Goal: Task Accomplishment & Management: Use online tool/utility

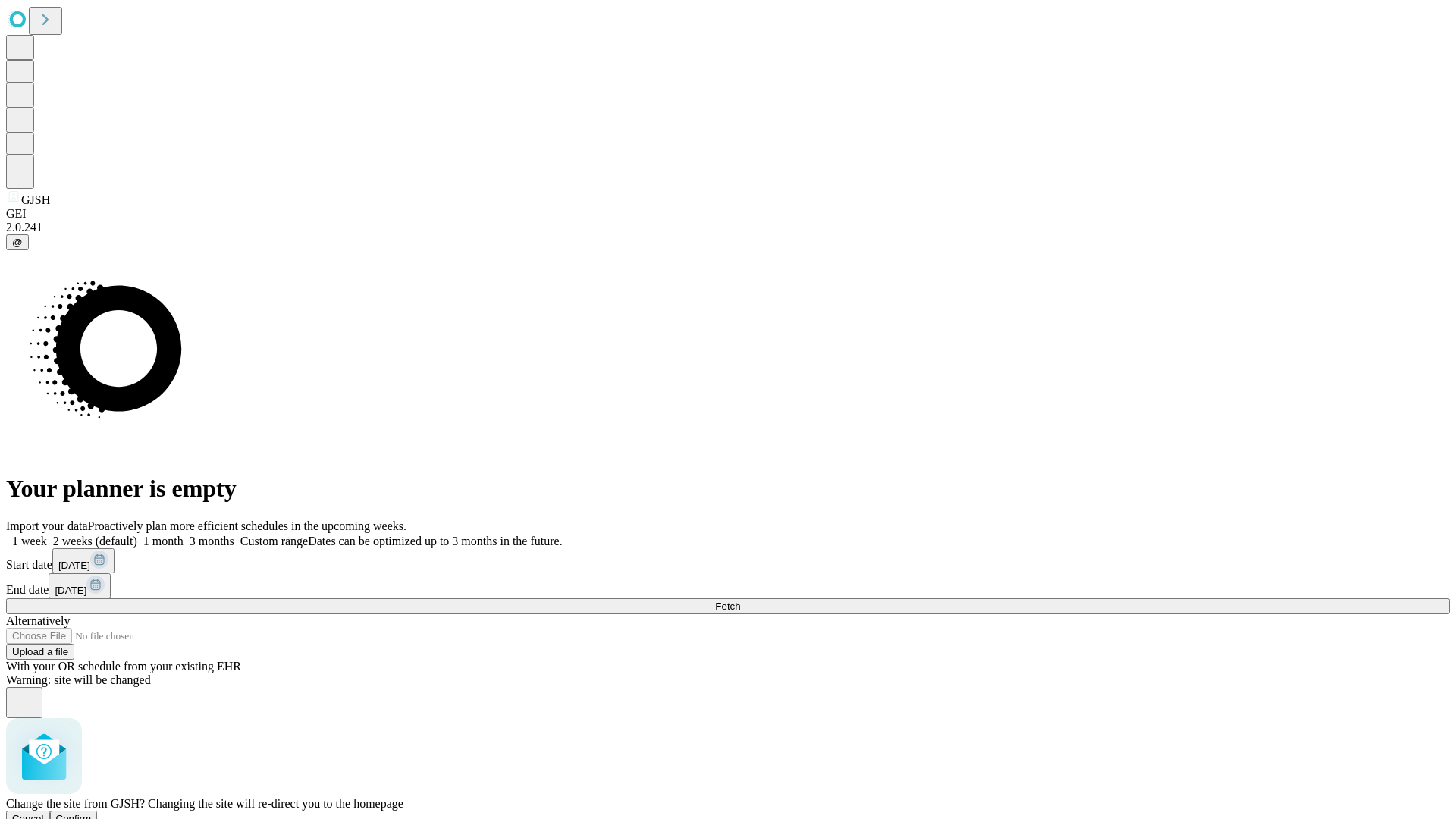
click at [92, 812] on span "Confirm" at bounding box center [74, 817] width 36 height 11
click at [137, 535] on label "2 weeks (default)" at bounding box center [92, 541] width 90 height 13
click at [740, 601] on span "Fetch" at bounding box center [727, 606] width 25 height 11
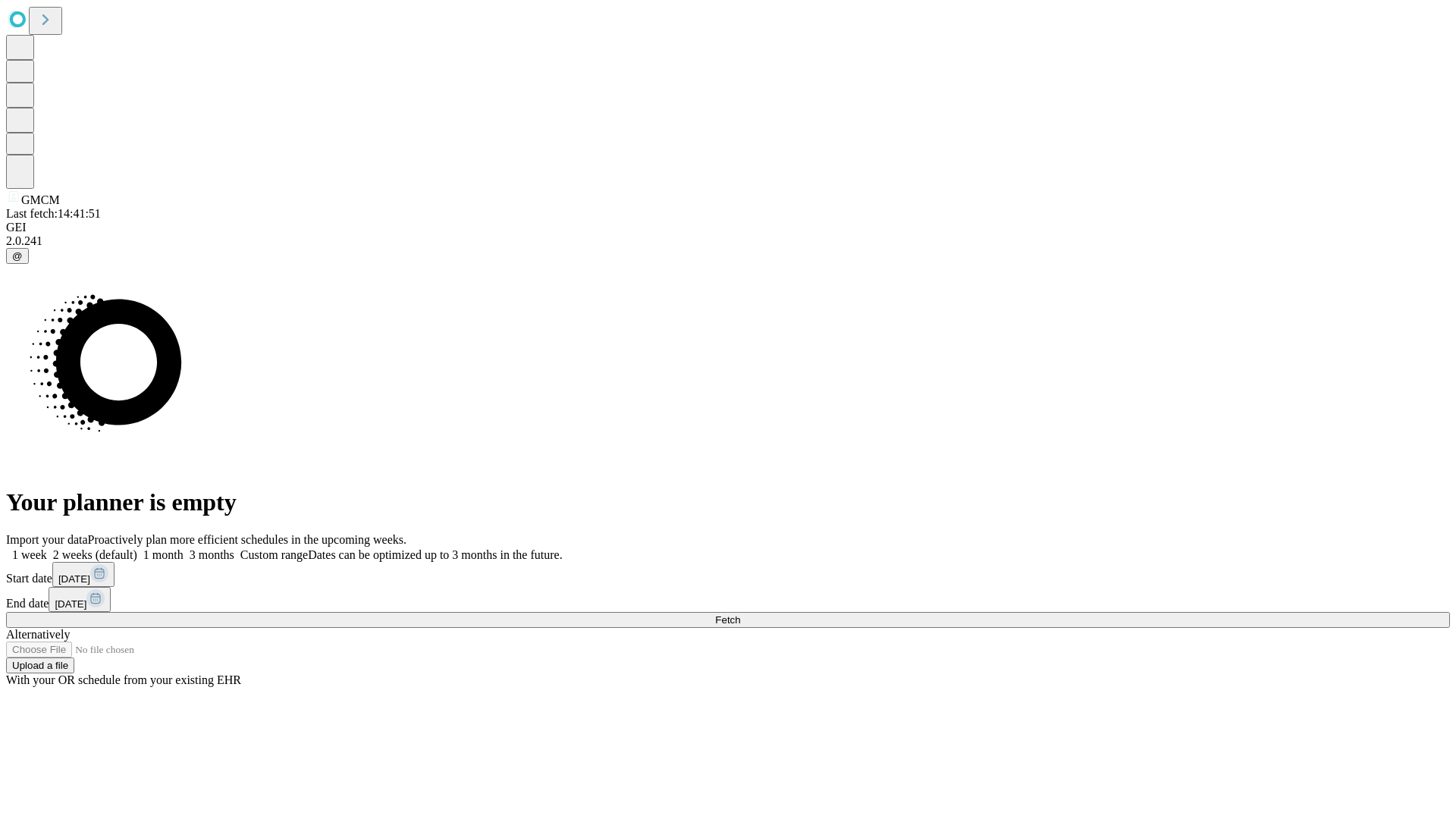
click at [137, 548] on label "2 weeks (default)" at bounding box center [92, 554] width 90 height 13
click at [740, 614] on span "Fetch" at bounding box center [727, 619] width 25 height 11
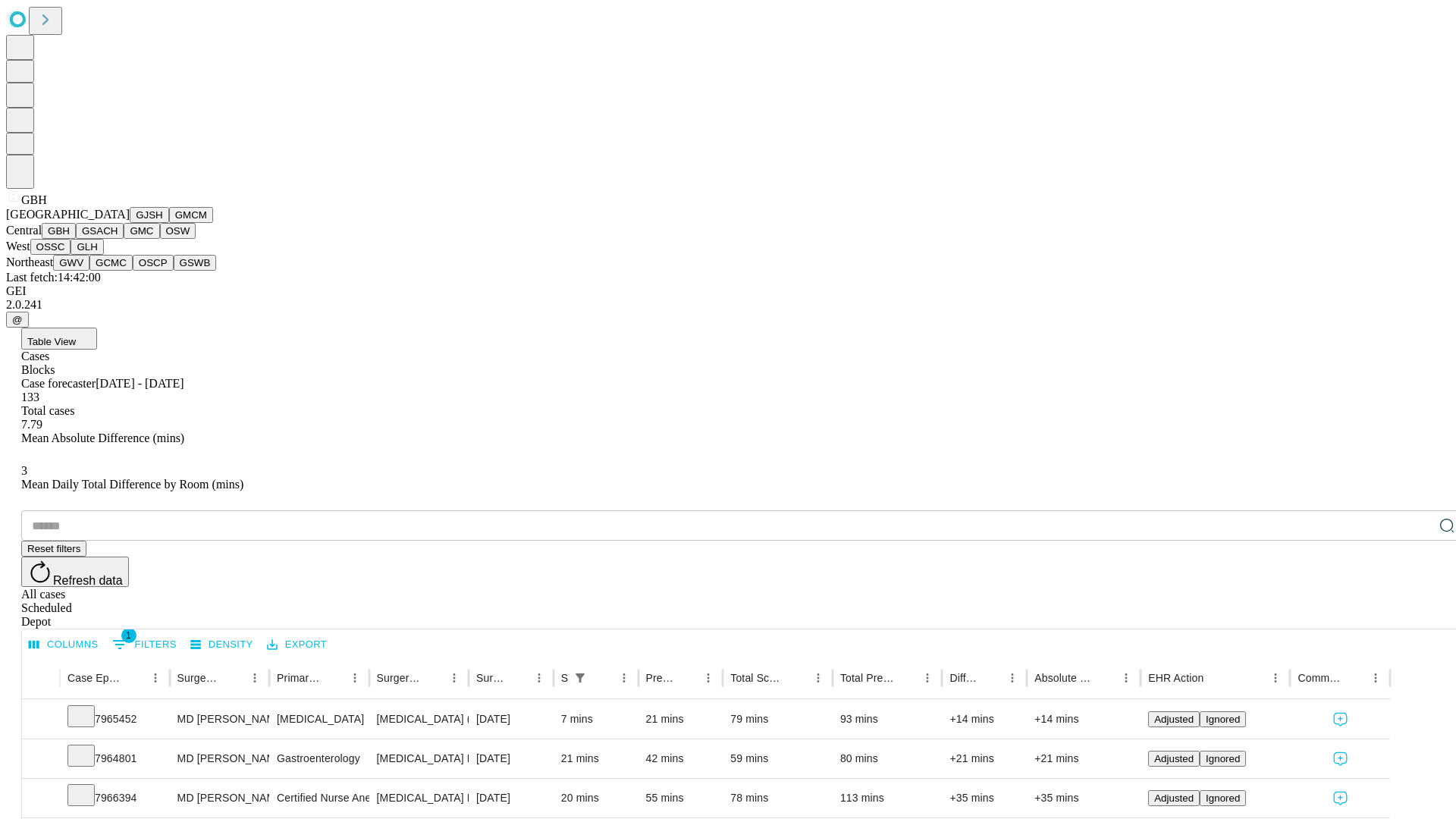
click at [117, 239] on button "GSACH" at bounding box center [99, 230] width 48 height 16
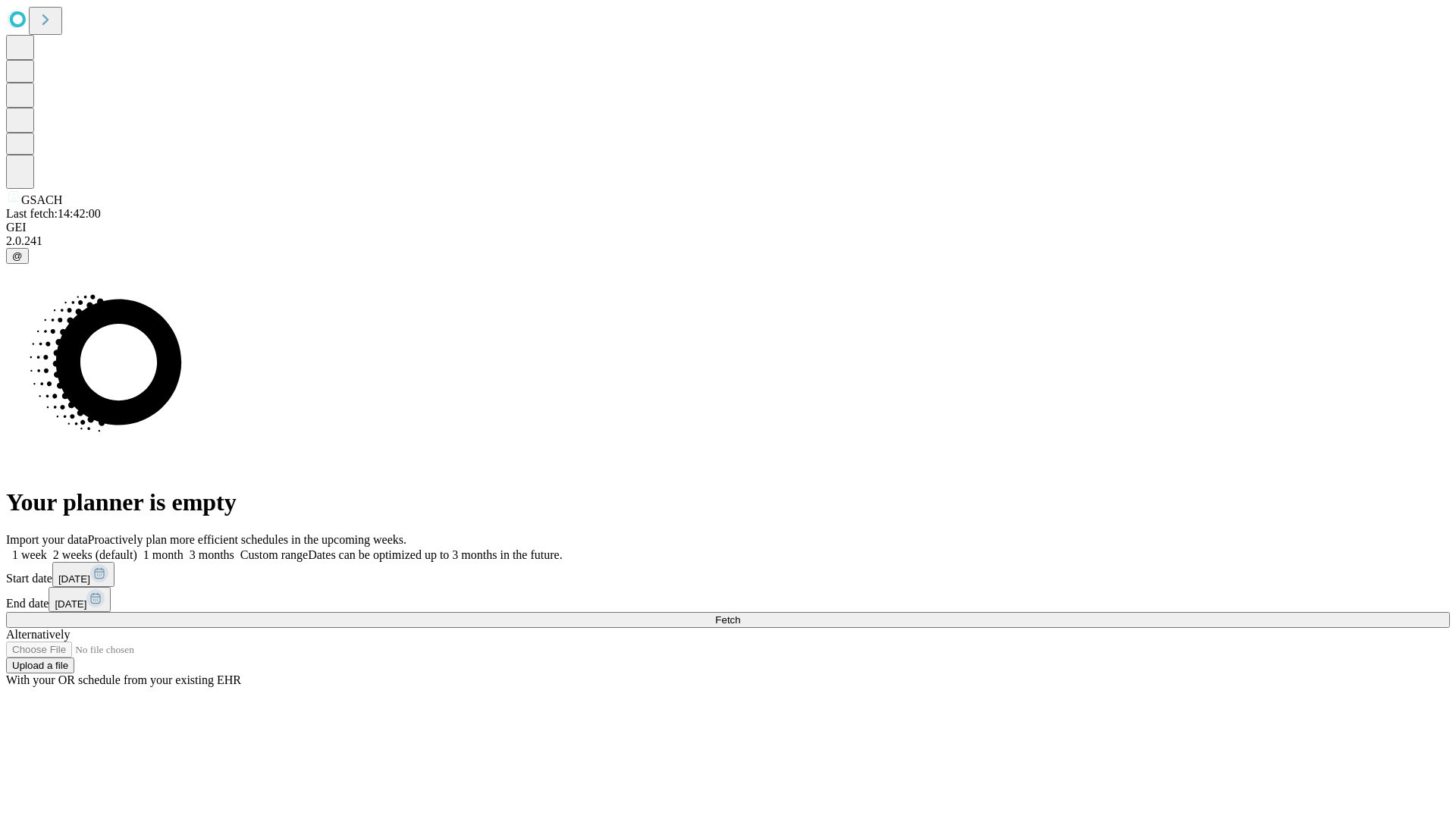
click at [137, 548] on label "2 weeks (default)" at bounding box center [92, 554] width 90 height 13
click at [740, 614] on span "Fetch" at bounding box center [727, 619] width 25 height 11
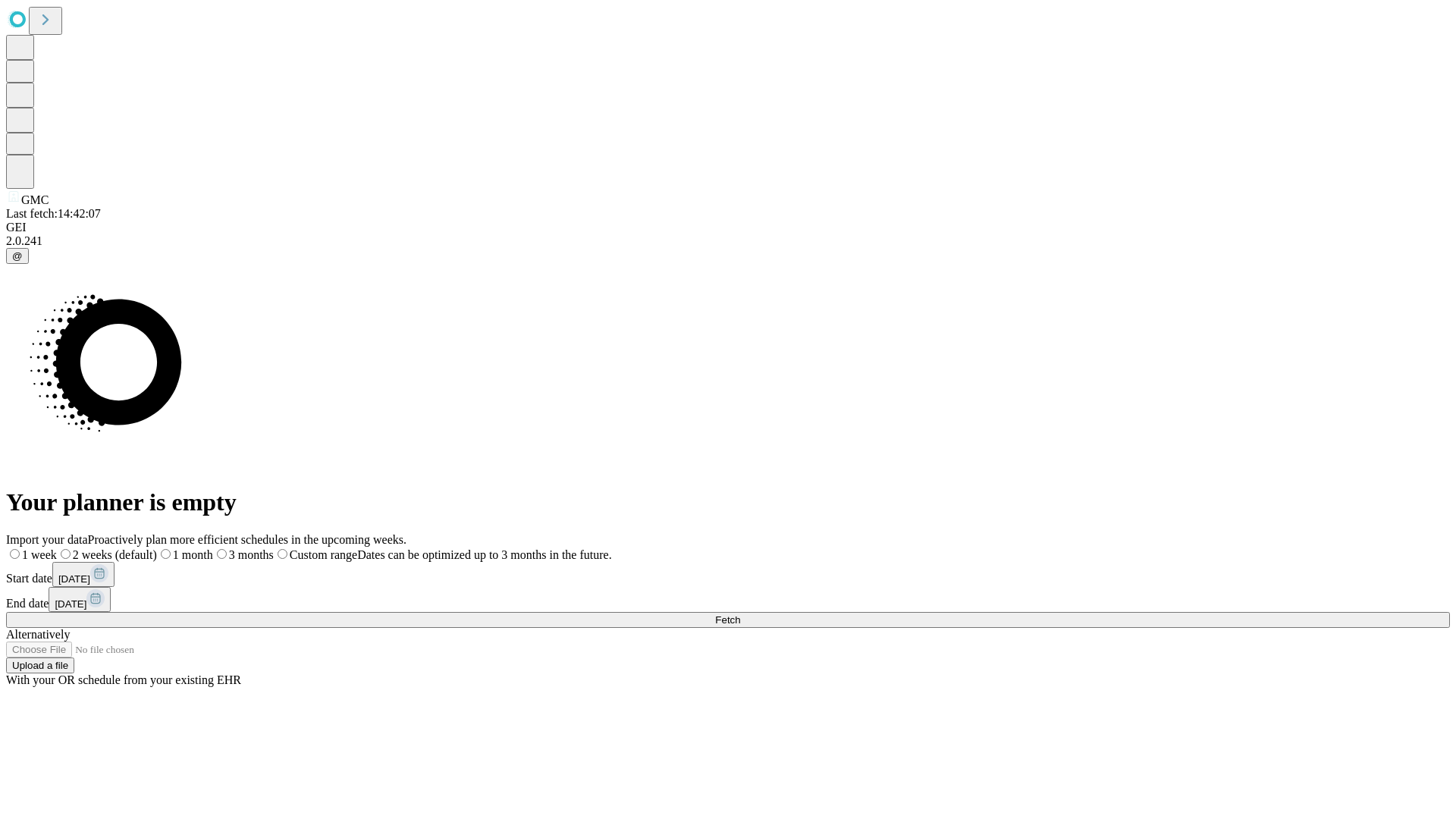
click at [740, 614] on span "Fetch" at bounding box center [727, 619] width 25 height 11
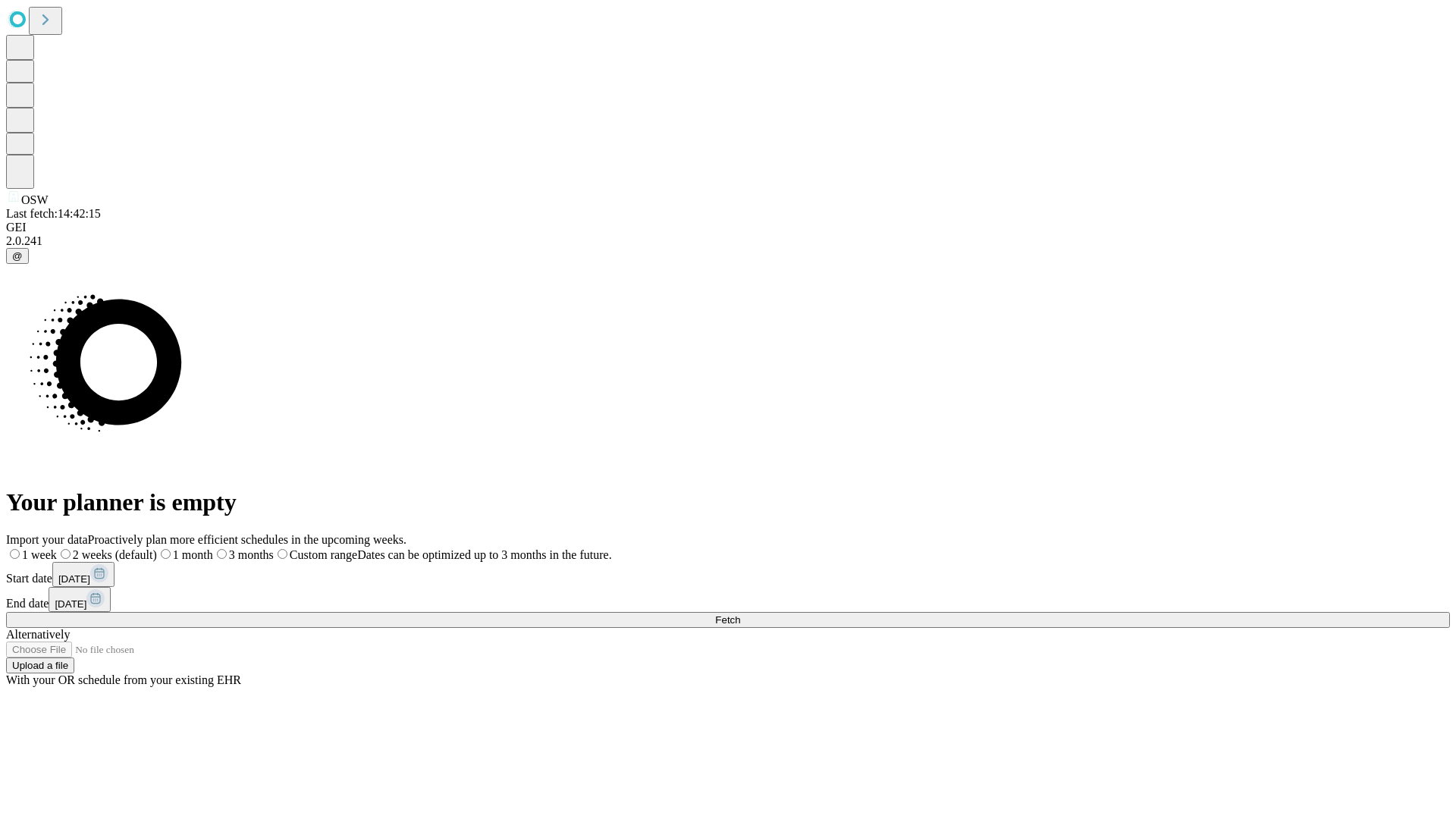
click at [157, 548] on label "2 weeks (default)" at bounding box center [106, 554] width 100 height 13
click at [740, 614] on span "Fetch" at bounding box center [727, 619] width 25 height 11
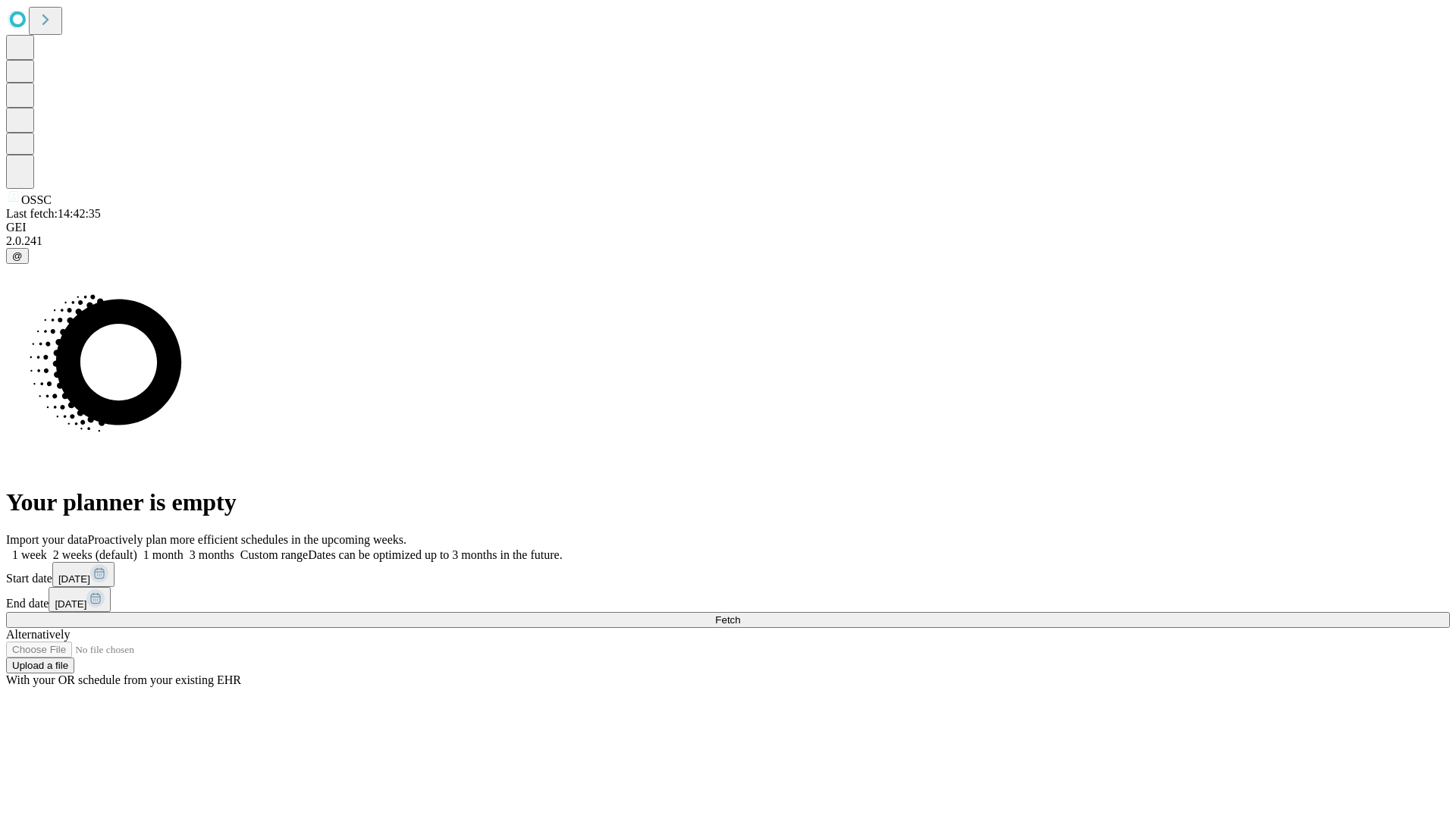
click at [137, 548] on label "2 weeks (default)" at bounding box center [92, 554] width 90 height 13
click at [740, 614] on span "Fetch" at bounding box center [727, 619] width 25 height 11
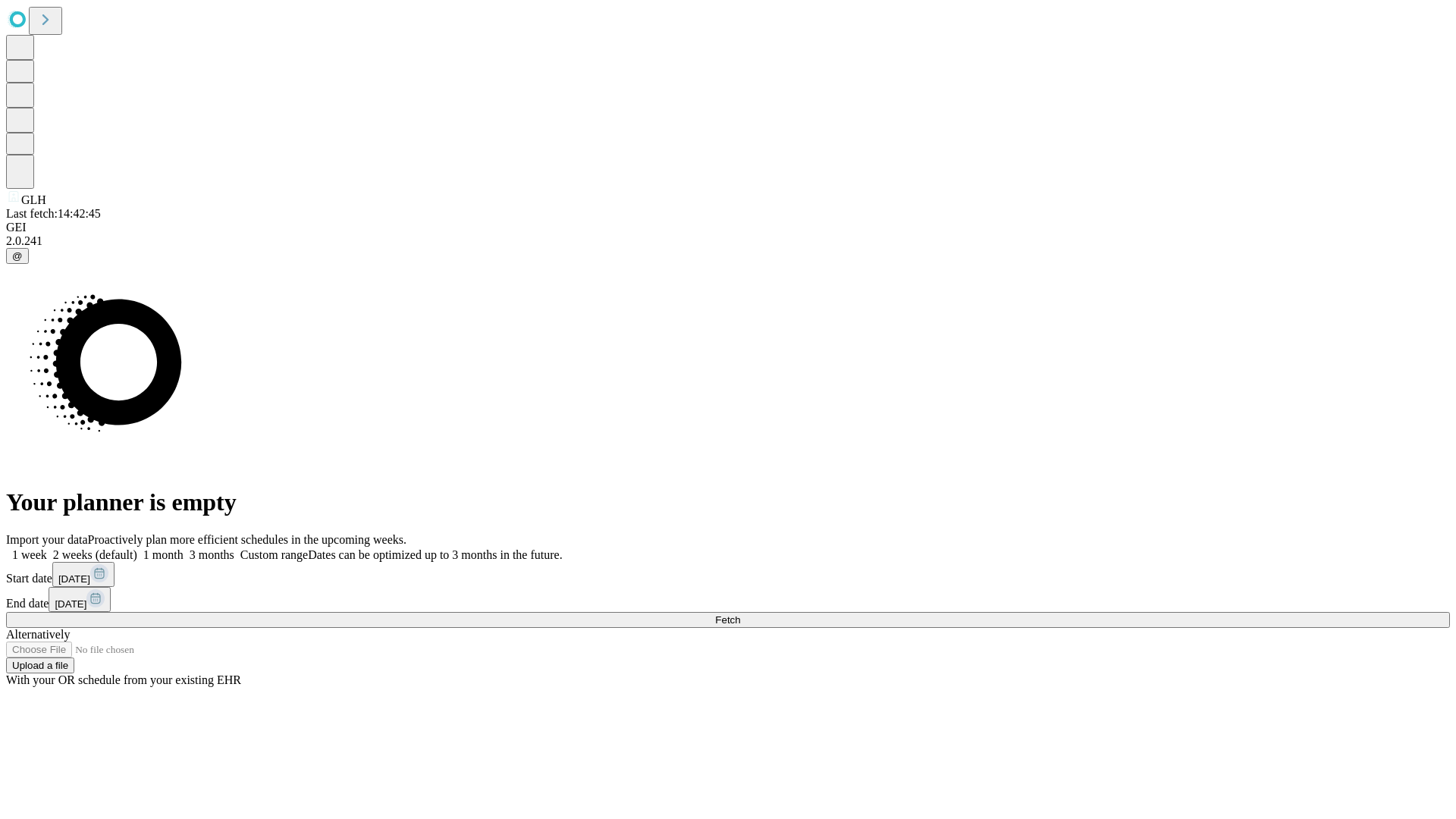
click at [740, 614] on span "Fetch" at bounding box center [727, 619] width 25 height 11
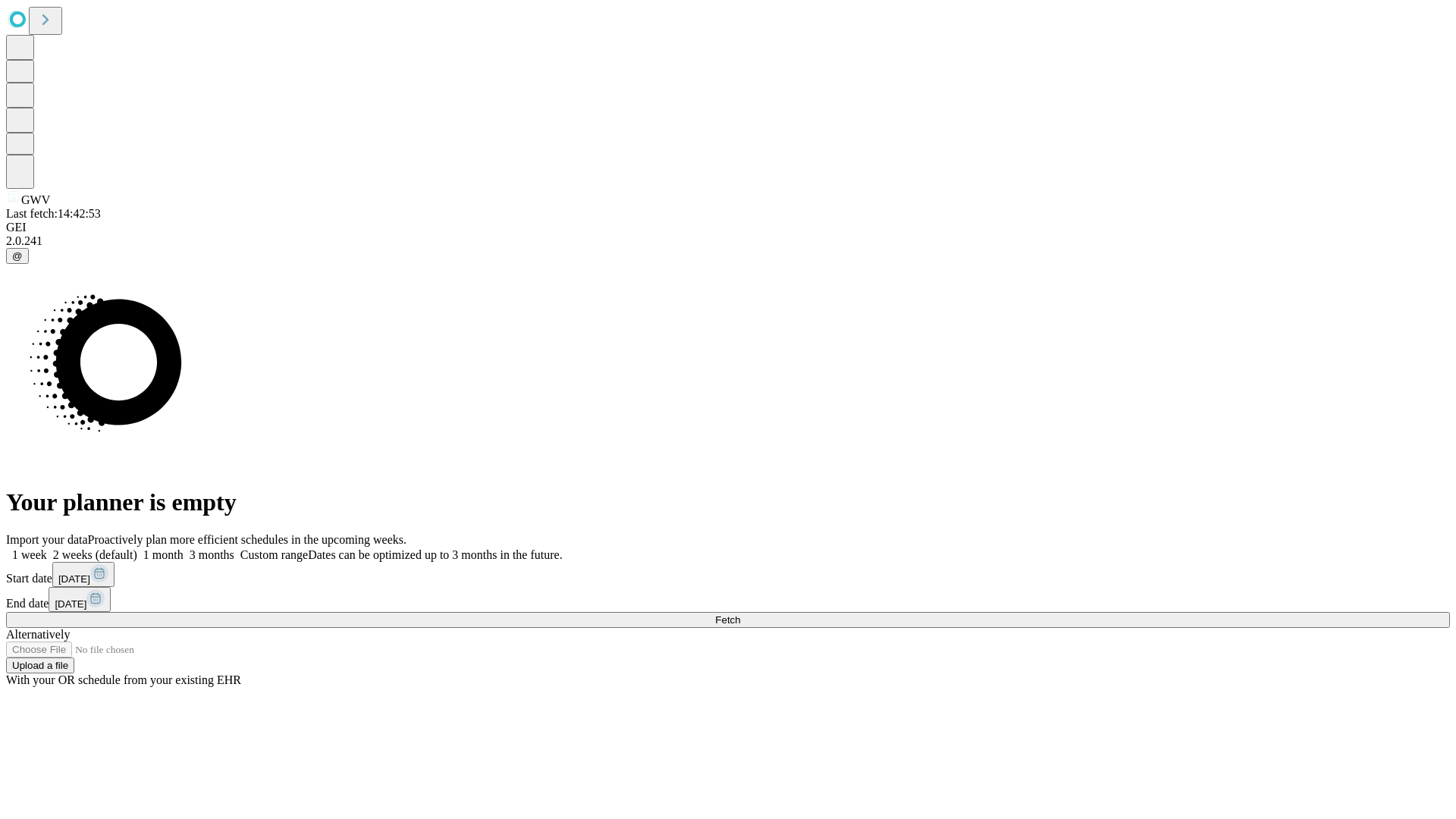
click at [137, 548] on label "2 weeks (default)" at bounding box center [92, 554] width 90 height 13
click at [740, 614] on span "Fetch" at bounding box center [727, 619] width 25 height 11
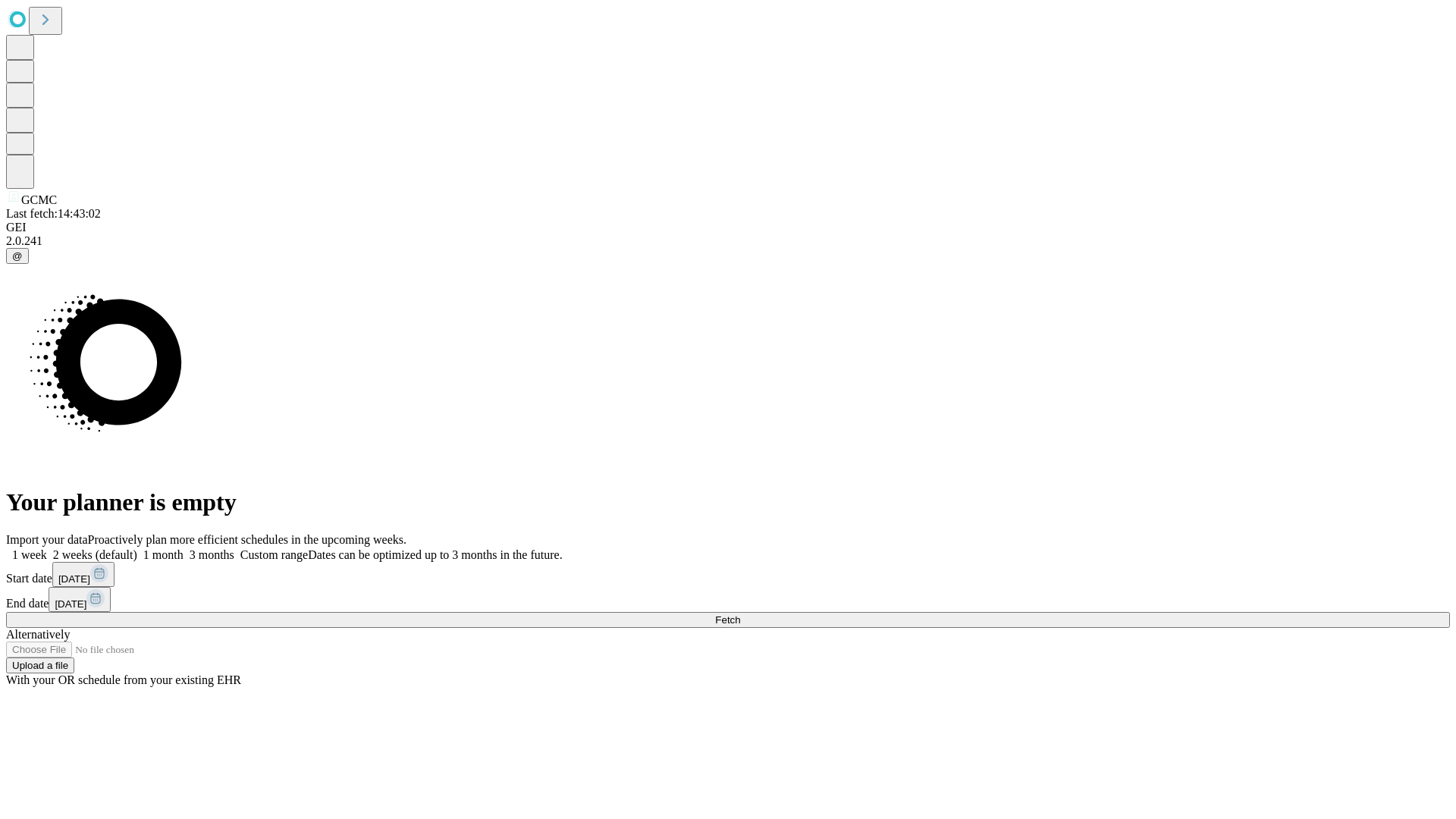
click at [137, 548] on label "2 weeks (default)" at bounding box center [92, 554] width 90 height 13
click at [740, 614] on span "Fetch" at bounding box center [727, 619] width 25 height 11
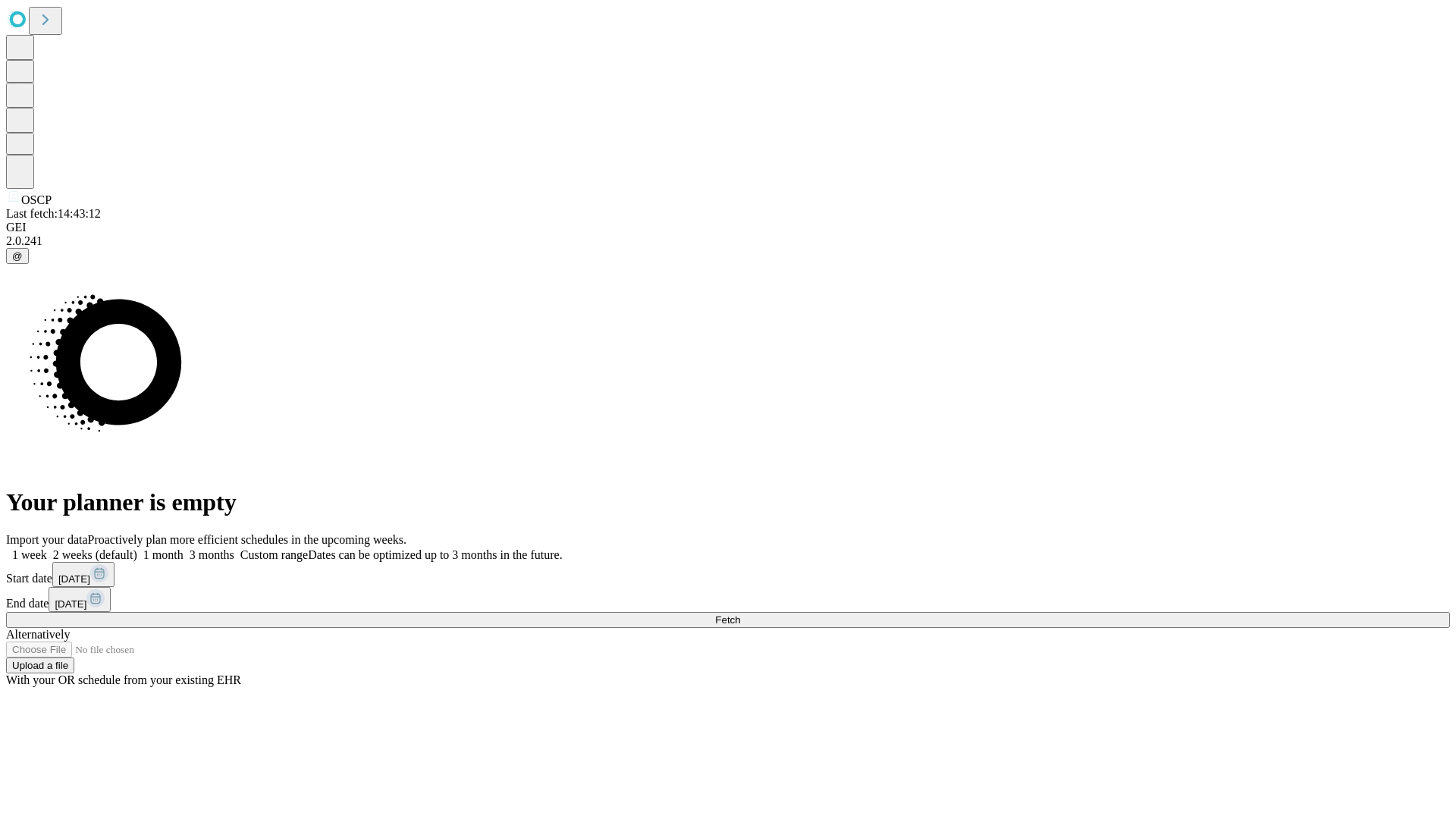
click at [137, 548] on label "2 weeks (default)" at bounding box center [92, 554] width 90 height 13
click at [740, 614] on span "Fetch" at bounding box center [727, 619] width 25 height 11
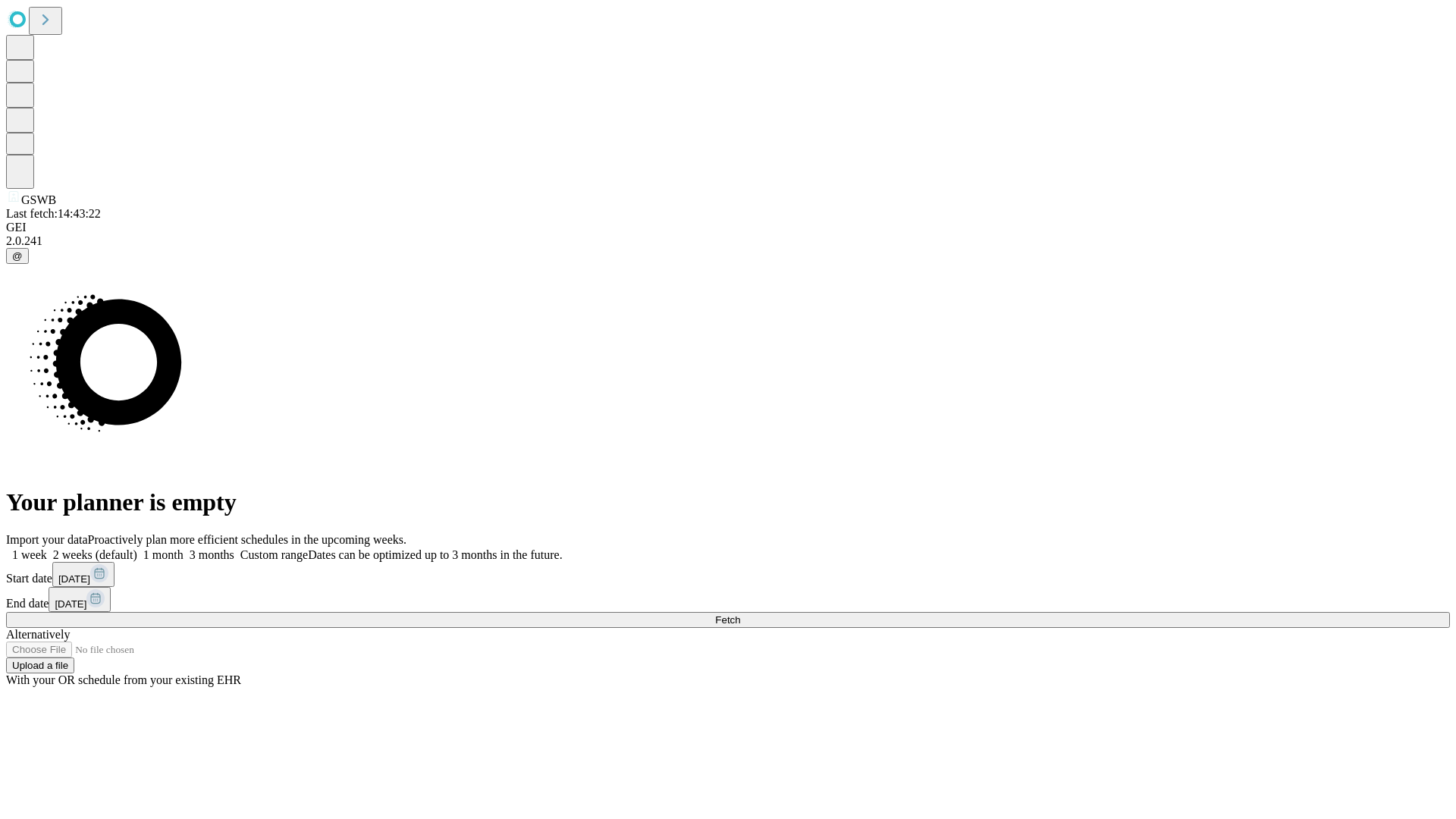
click at [137, 548] on label "2 weeks (default)" at bounding box center [92, 554] width 90 height 13
click at [740, 614] on span "Fetch" at bounding box center [727, 619] width 25 height 11
